Goal: Check status: Check status

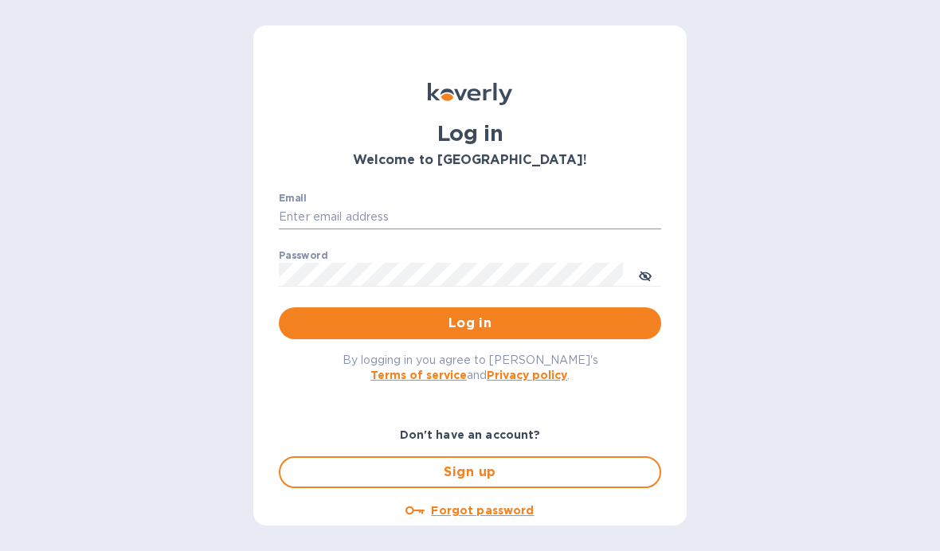
click at [496, 211] on input "Email" at bounding box center [470, 217] width 382 height 24
type input "rick@thevinbin.com"
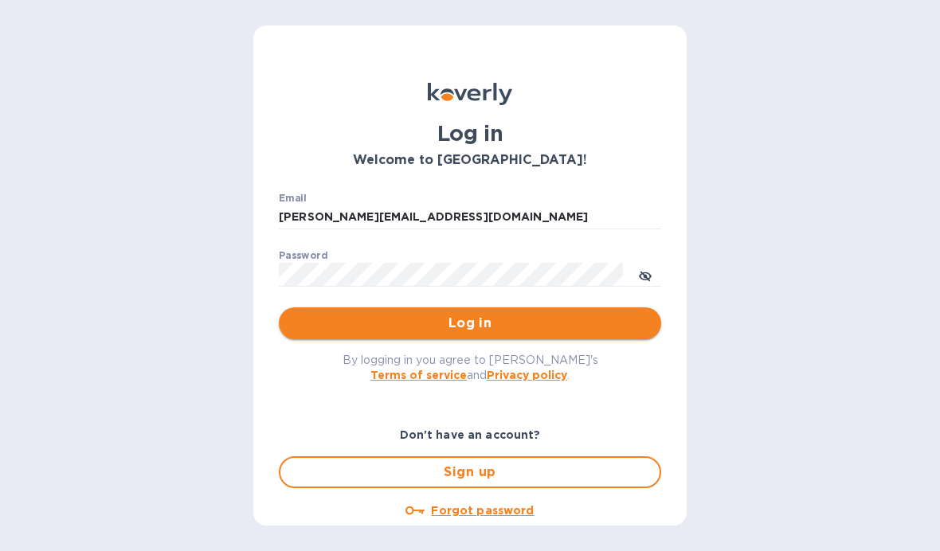
click at [528, 330] on span "Log in" at bounding box center [469, 323] width 357 height 19
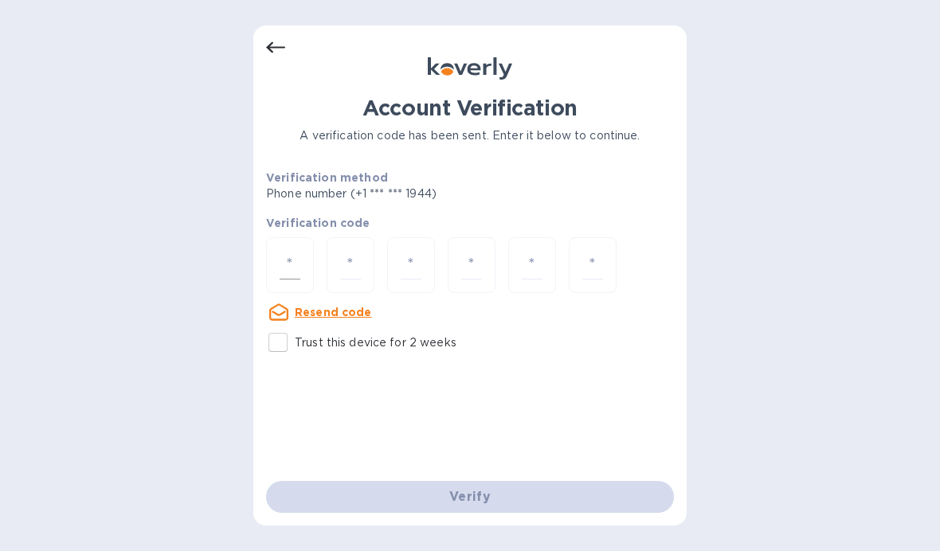
click at [299, 251] on input "number" at bounding box center [290, 265] width 21 height 29
type input "8"
type input "4"
type input "3"
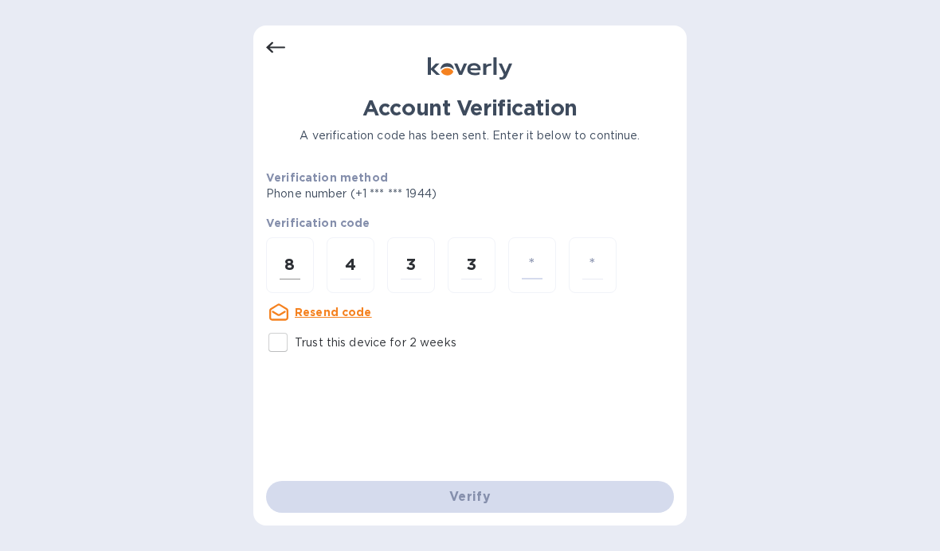
type input "9"
type input "5"
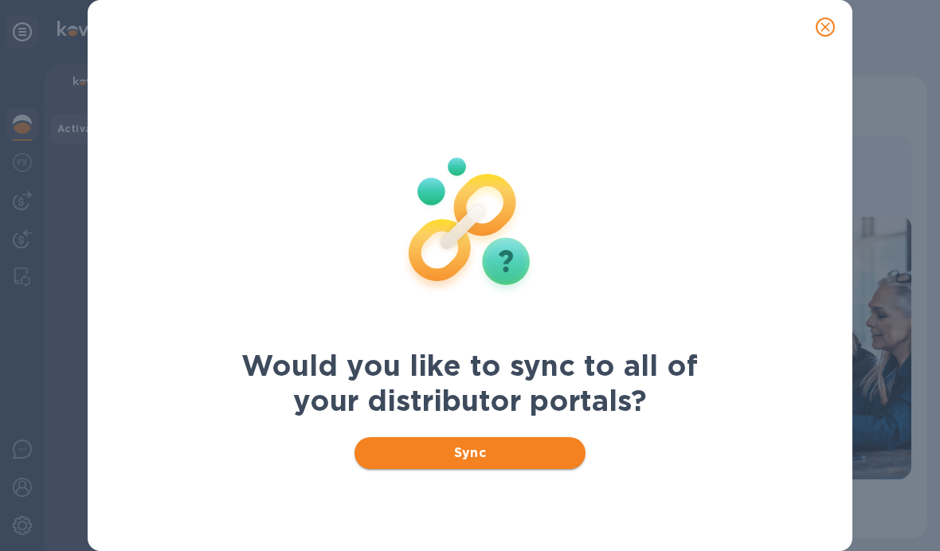
click at [538, 456] on span "Sync" at bounding box center [470, 453] width 206 height 19
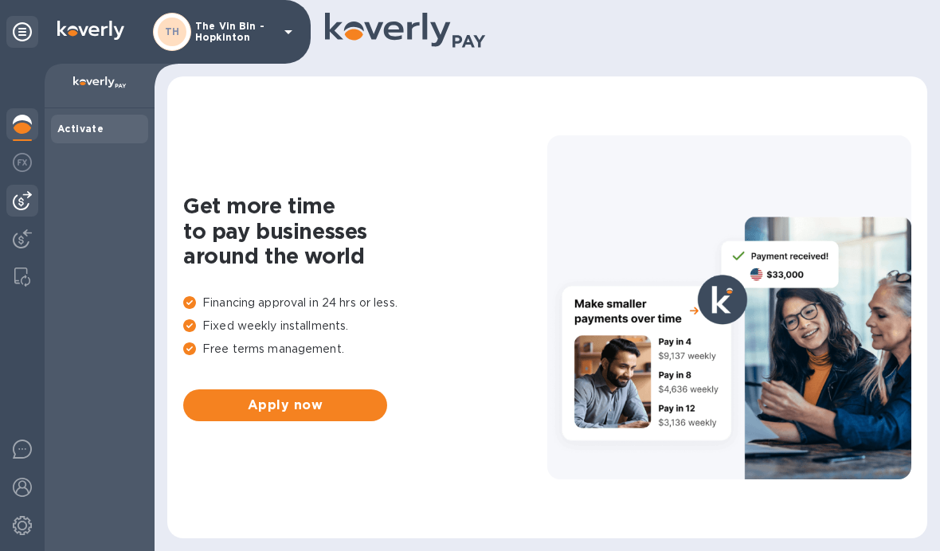
click at [30, 201] on img at bounding box center [22, 200] width 19 height 19
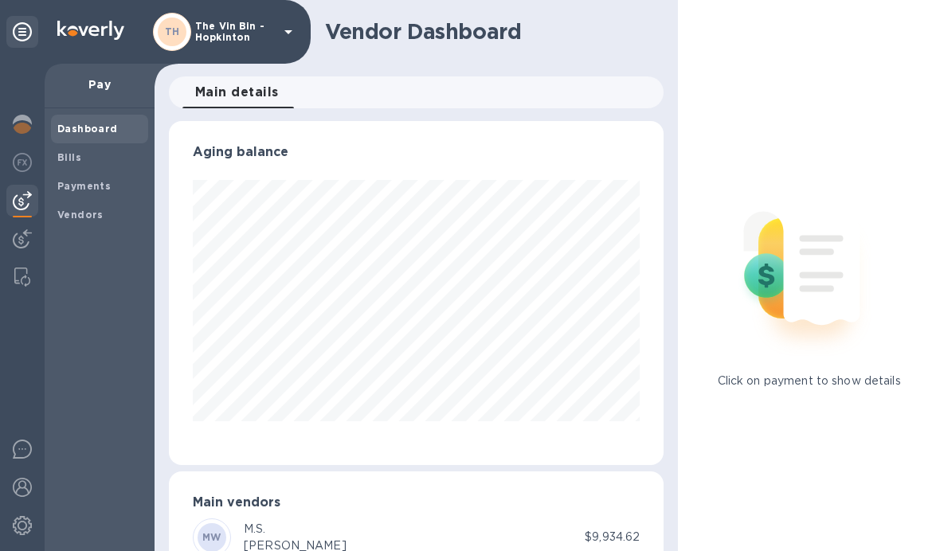
scroll to position [344, 495]
click at [109, 185] on span "Payments" at bounding box center [99, 186] width 84 height 16
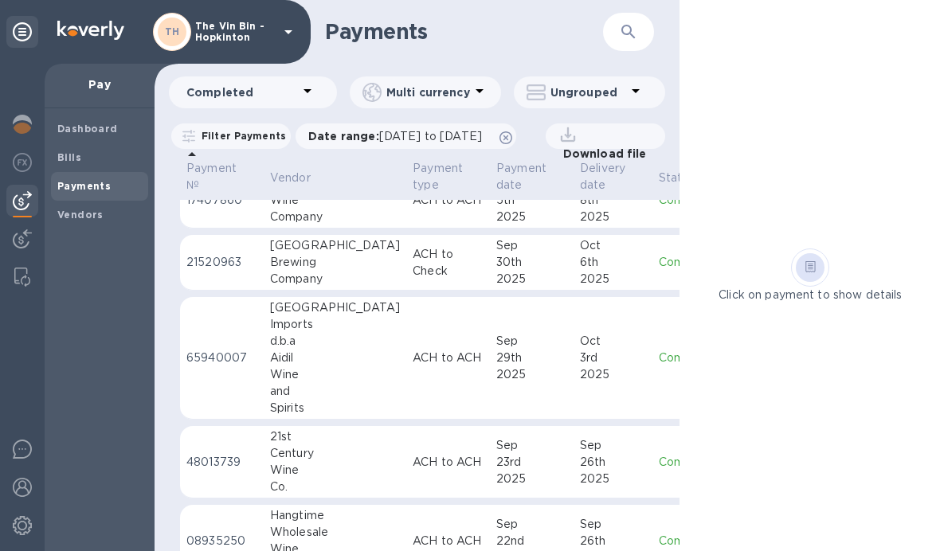
scroll to position [107, 0]
click at [413, 362] on p "ACH to ACH" at bounding box center [448, 357] width 71 height 17
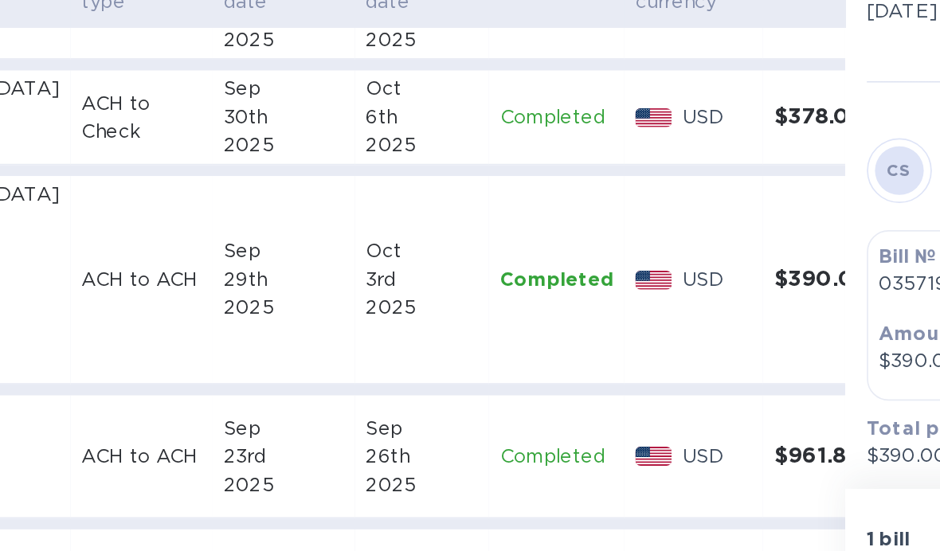
scroll to position [115, 182]
click at [692, 128] on div "Status Completed Bills in payment 1 Method you used to pay Routing number (**07…" at bounding box center [810, 206] width 237 height 510
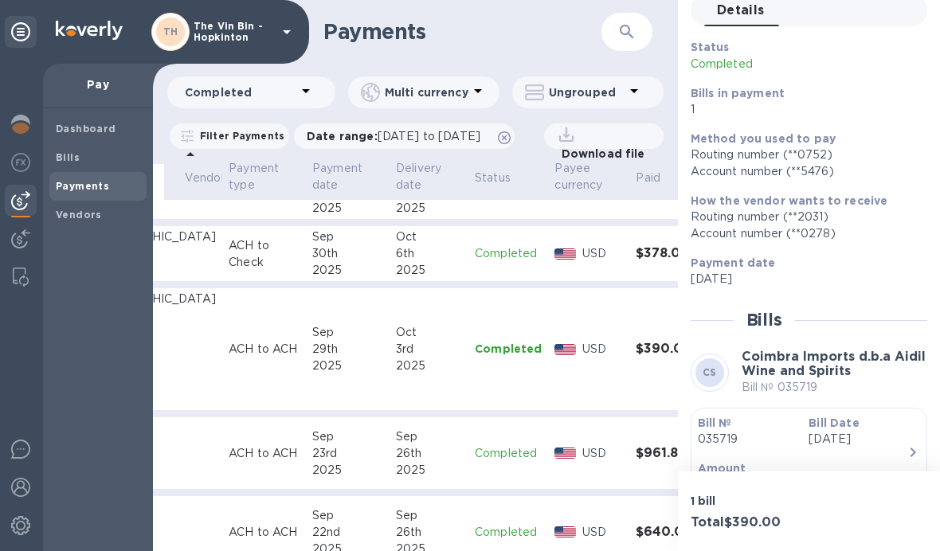
scroll to position [84, 0]
